Goal: Information Seeking & Learning: Learn about a topic

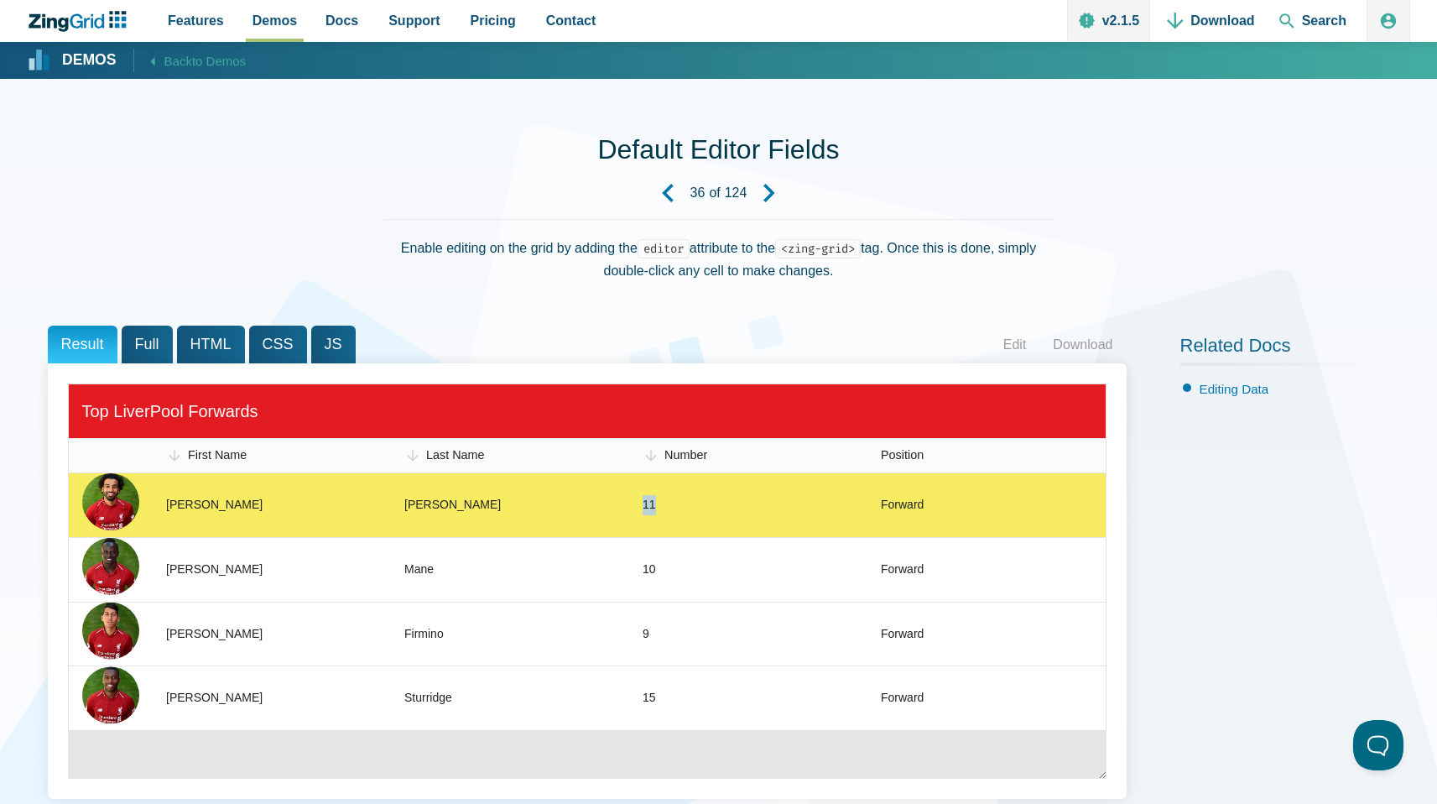
click at [638, 502] on zg-cell "11" at bounding box center [748, 505] width 238 height 64
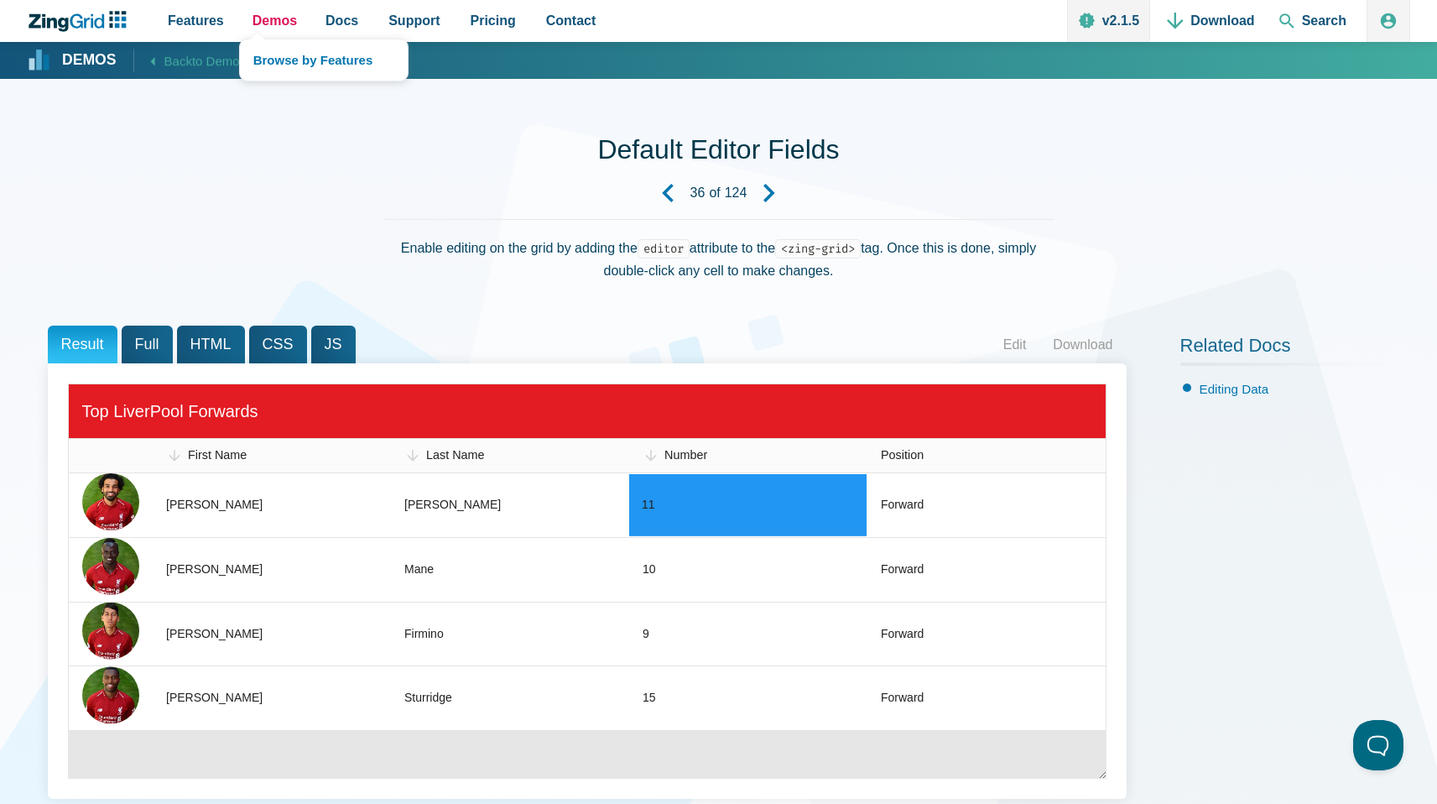
click at [280, 28] on span "Demos" at bounding box center [275, 20] width 44 height 23
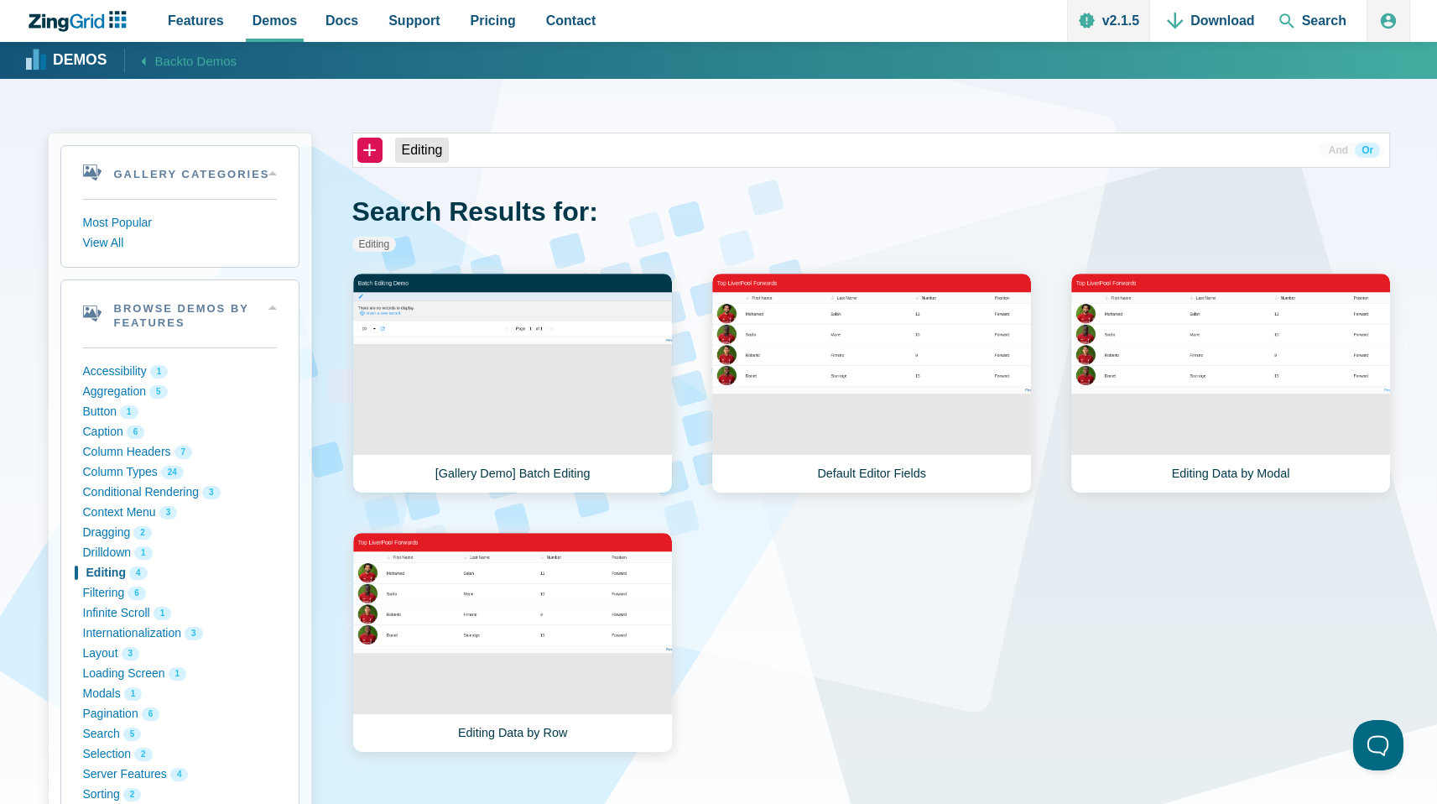
click at [1277, 378] on link "Editing Data by Modal" at bounding box center [1231, 383] width 320 height 221
click at [572, 425] on link "[Gallery Demo] Batch Editing" at bounding box center [512, 383] width 320 height 221
click at [1208, 346] on link "Editing Data by Modal" at bounding box center [1231, 383] width 320 height 221
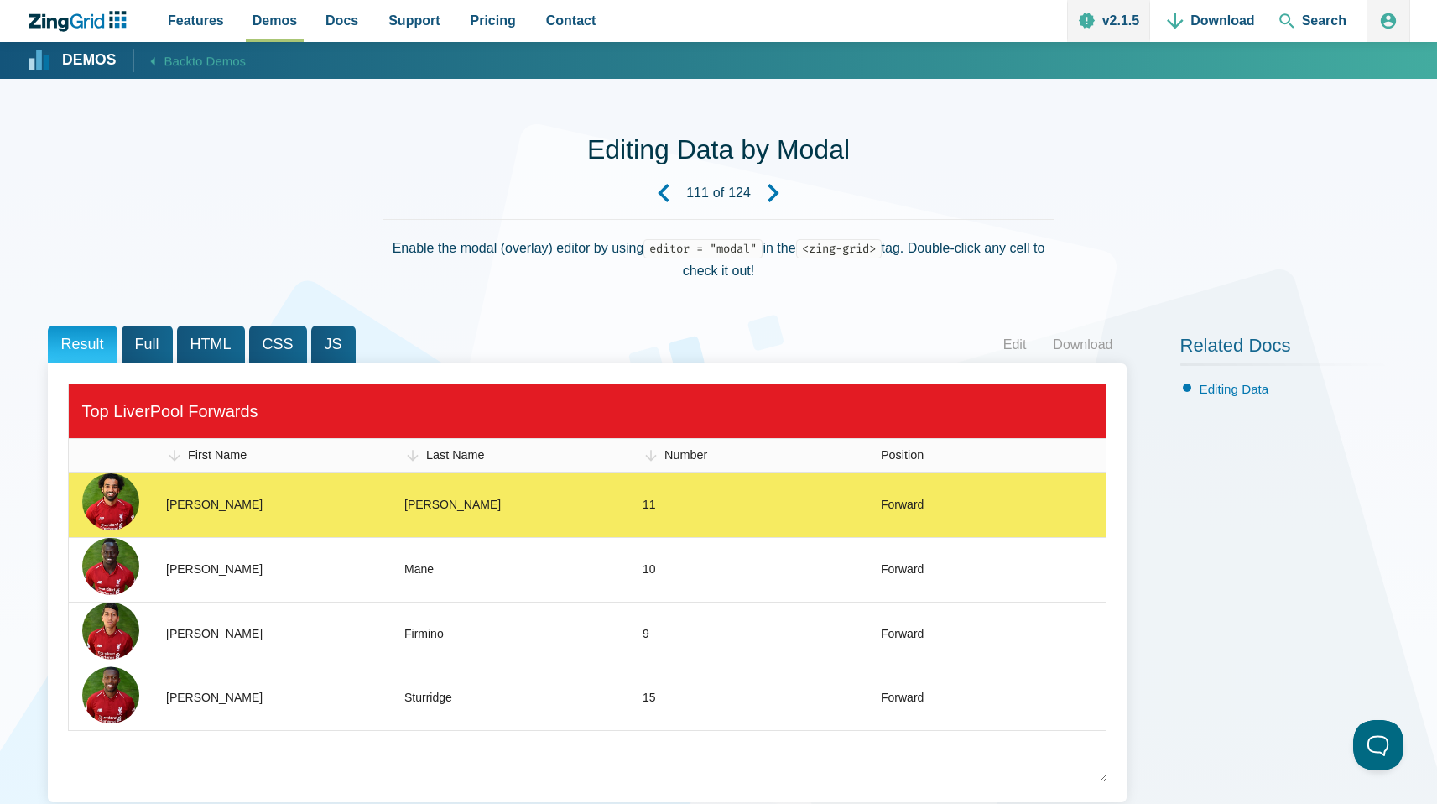
click at [910, 499] on div "Forward" at bounding box center [902, 505] width 43 height 20
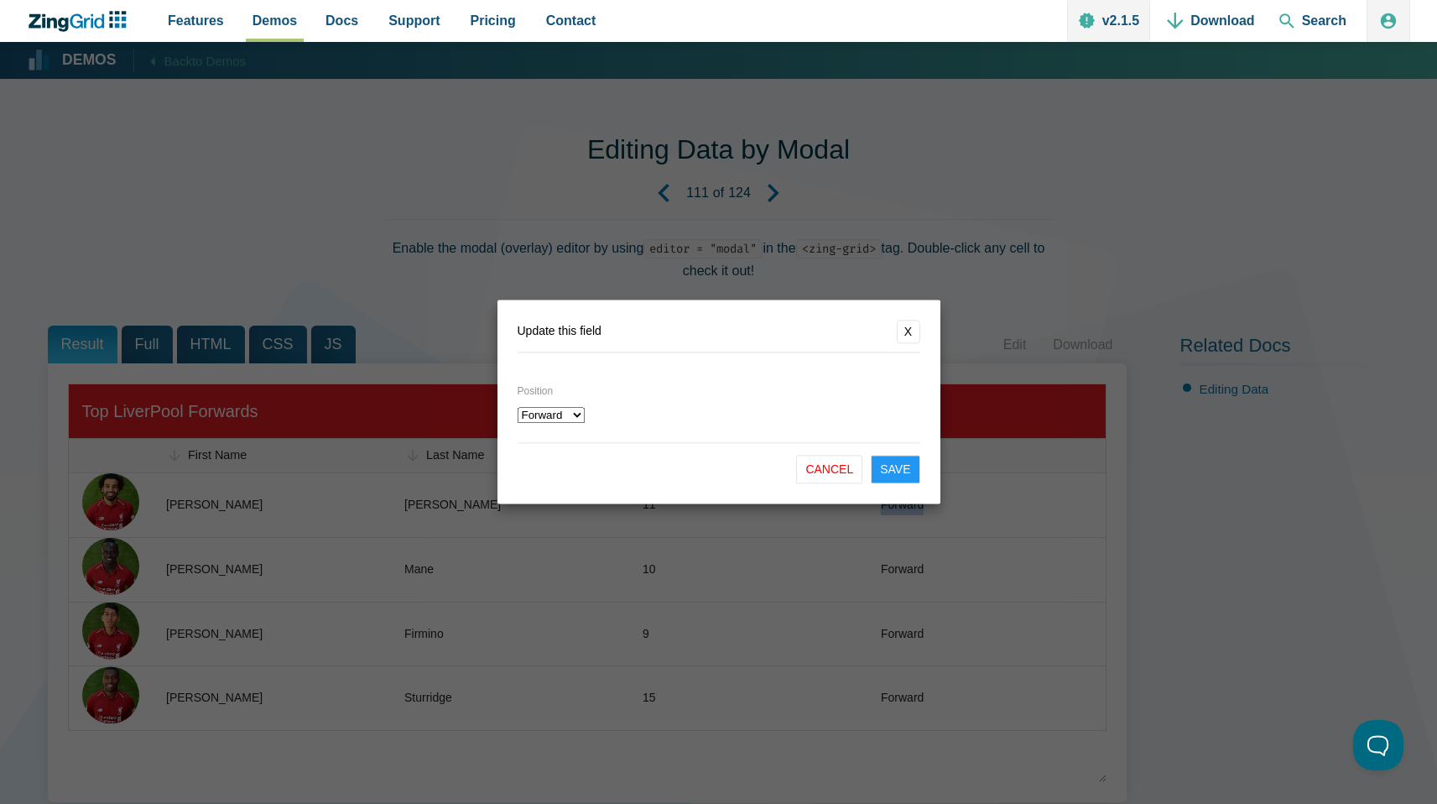
click at [900, 326] on button "X" at bounding box center [908, 331] width 23 height 23
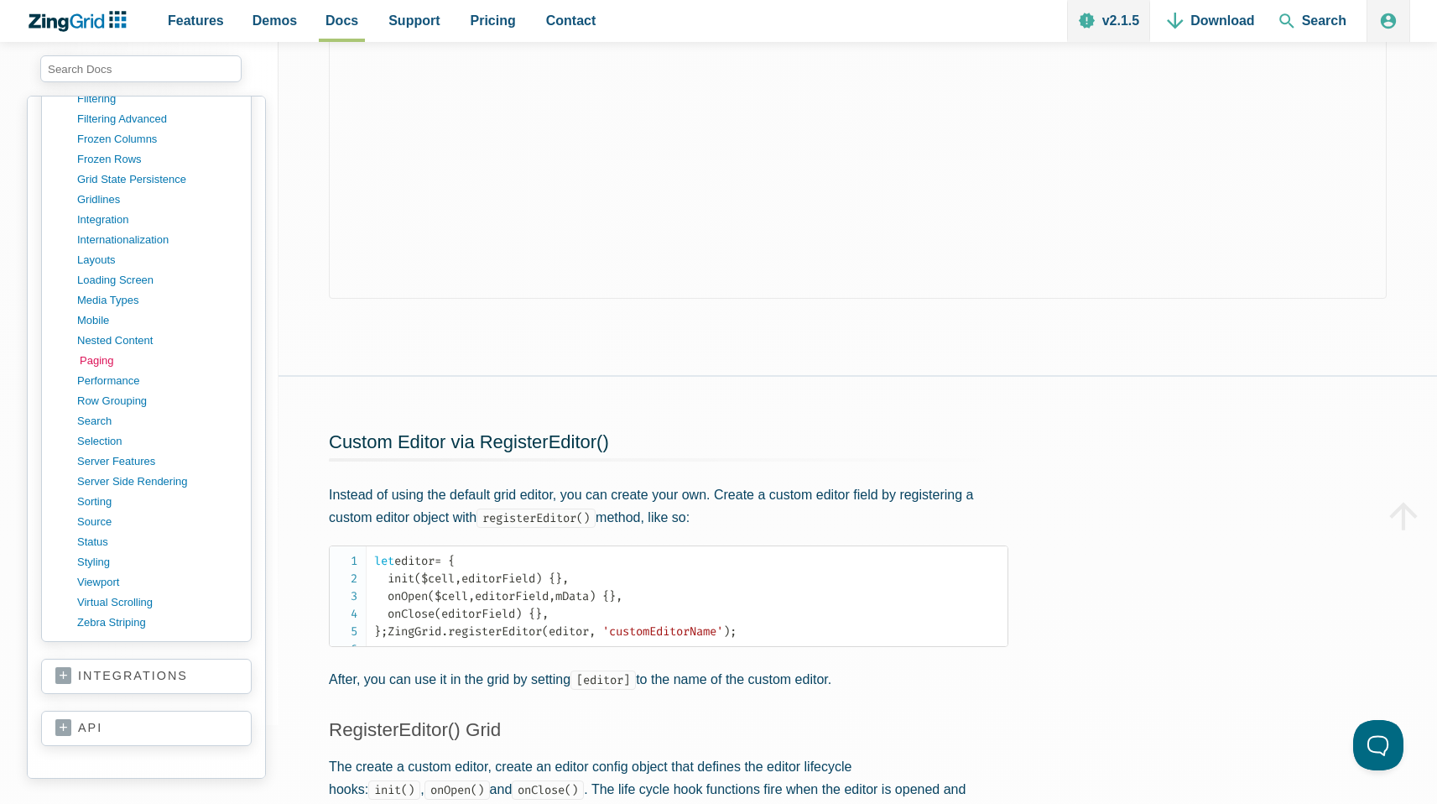
scroll to position [1264, 0]
